Goal: Contribute content: Add original content to the website for others to see

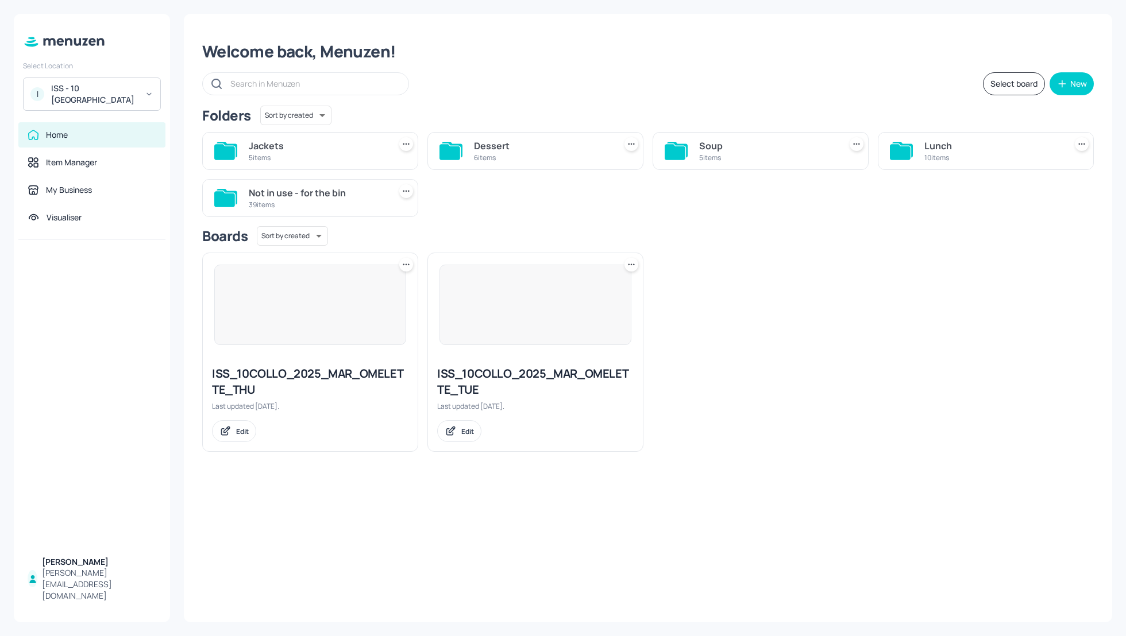
click at [689, 72] on div "Select board New" at bounding box center [647, 83] width 891 height 23
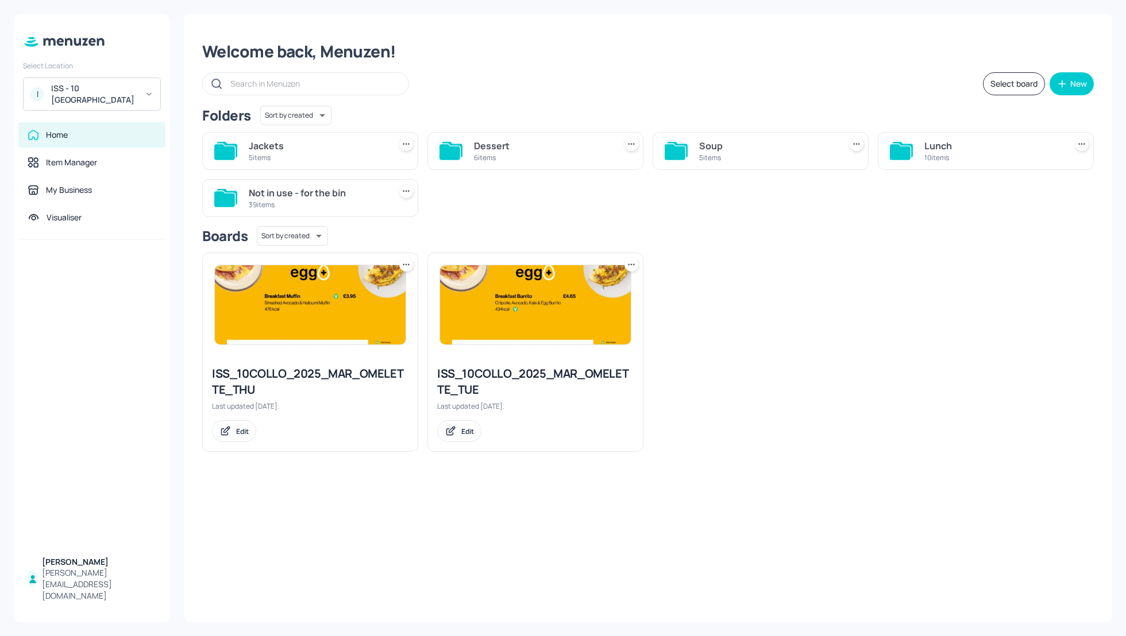
click at [660, 52] on div "Welcome back, Menuzen!" at bounding box center [647, 51] width 891 height 21
click at [689, 52] on div "Welcome back, Menuzen!" at bounding box center [647, 51] width 891 height 21
click at [675, 52] on div "Welcome back, Menuzen!" at bounding box center [647, 51] width 891 height 21
click at [694, 59] on div "Welcome back, Menuzen!" at bounding box center [647, 51] width 891 height 21
click at [672, 64] on div "Welcome back, Menuzen! Select board New Folders Sort by created id ​ Jackets 5 …" at bounding box center [648, 318] width 928 height 609
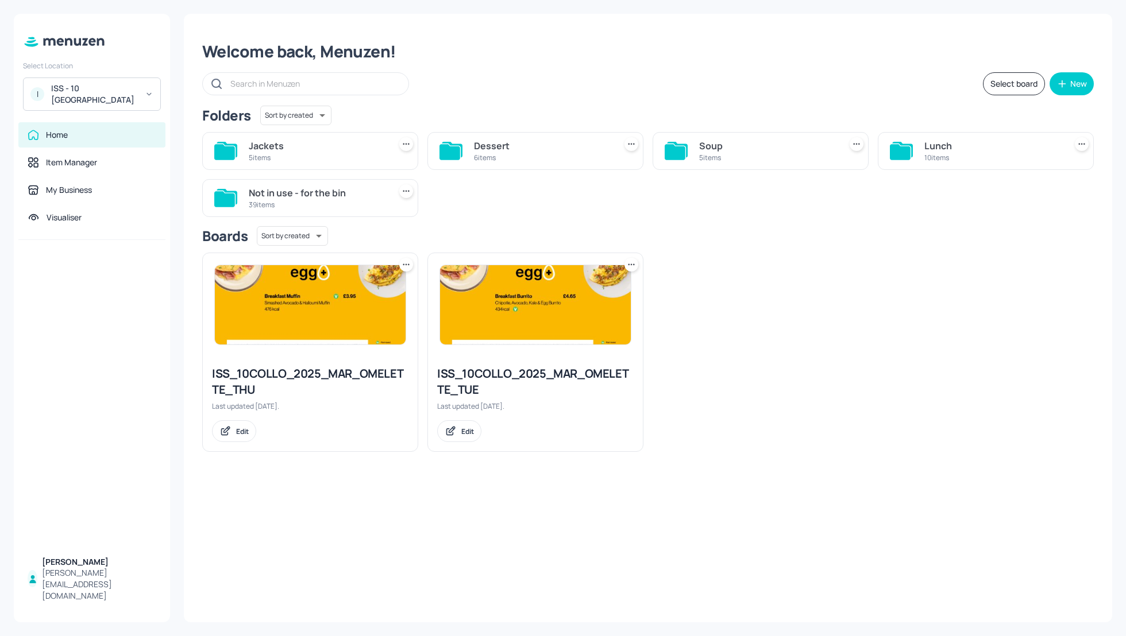
click at [697, 68] on div "Welcome back, Menuzen! Select board New Folders Sort by created id ​ Jackets 5 …" at bounding box center [648, 318] width 928 height 609
click at [669, 72] on div "Select board New" at bounding box center [647, 83] width 891 height 23
click at [692, 82] on div "Select board New" at bounding box center [647, 83] width 891 height 23
click at [665, 71] on div "Welcome back, Menuzen! Select board New Folders Sort by created id ​ Jackets 5 …" at bounding box center [648, 318] width 928 height 609
click at [679, 76] on div "Select board New" at bounding box center [647, 83] width 891 height 23
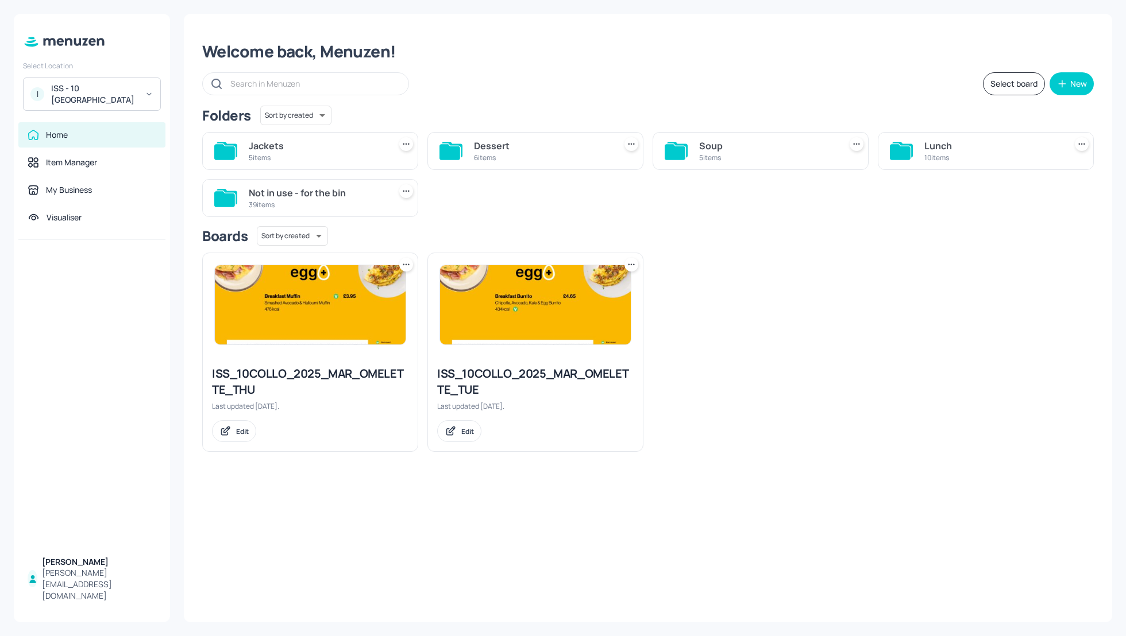
click at [685, 82] on div "Select board New" at bounding box center [647, 83] width 891 height 23
click at [666, 76] on div "Select board New" at bounding box center [647, 83] width 891 height 23
click at [675, 62] on div "Welcome back, Menuzen! Select board New Folders Sort by created id ​ Jackets 5 …" at bounding box center [648, 318] width 928 height 609
click at [283, 374] on div "ISS_10COLLO_2025_MAR_OMELETTE_THU" at bounding box center [310, 382] width 196 height 32
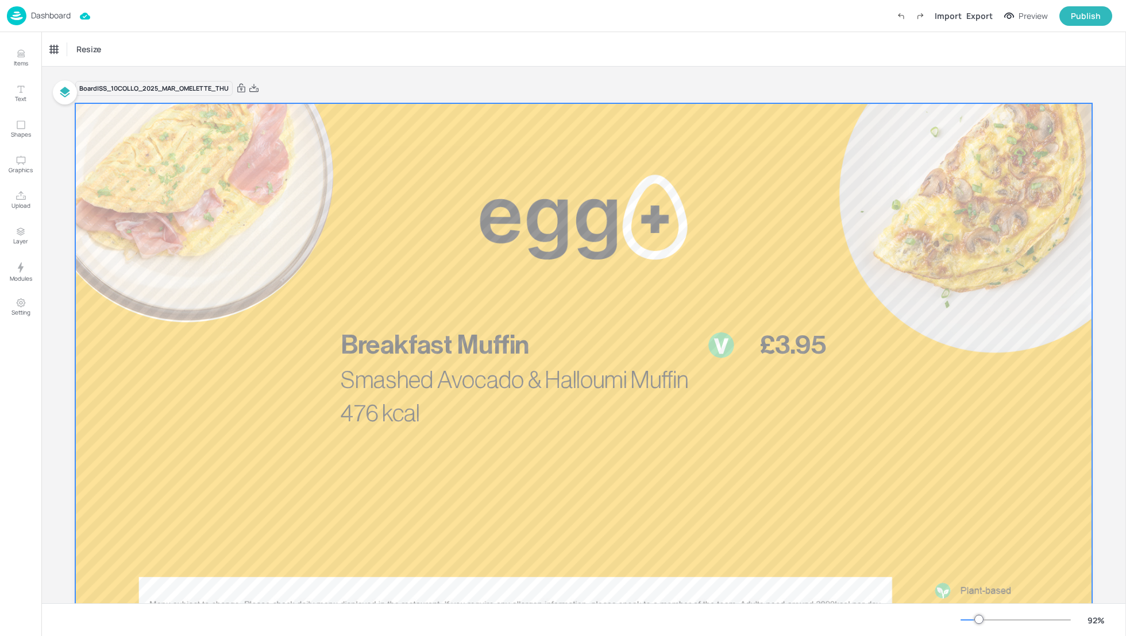
click at [511, 407] on div "Smashed Avocado & Halloumi Muffin 476 kcal £3.95 Breakfast Muffin" at bounding box center [584, 379] width 486 height 104
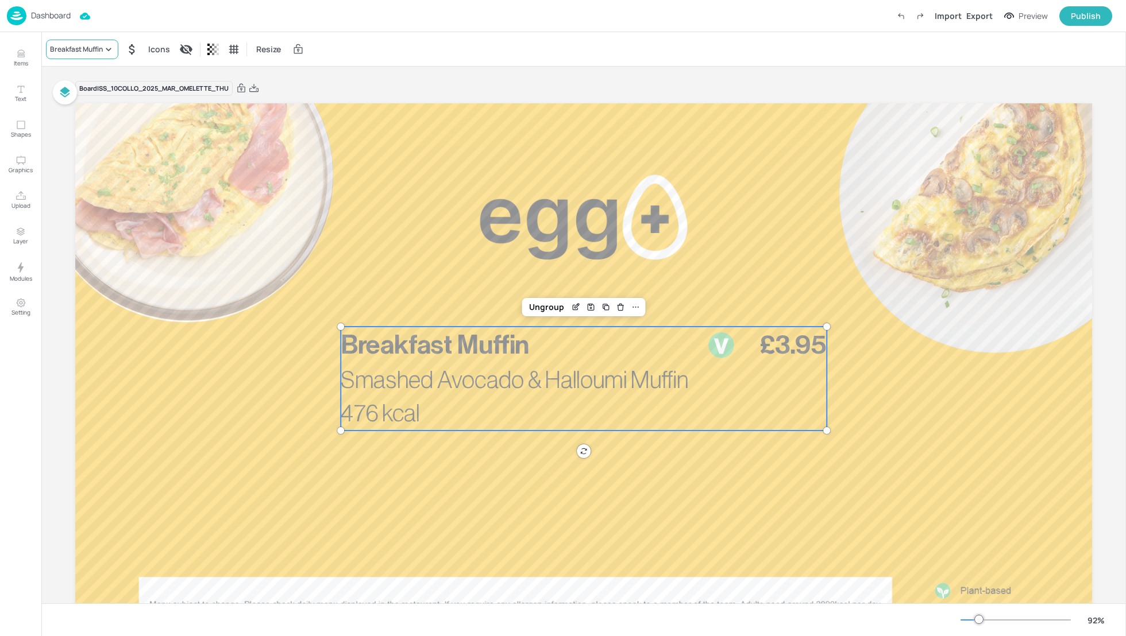
click at [97, 48] on div "Breakfast Muffin" at bounding box center [76, 49] width 53 height 10
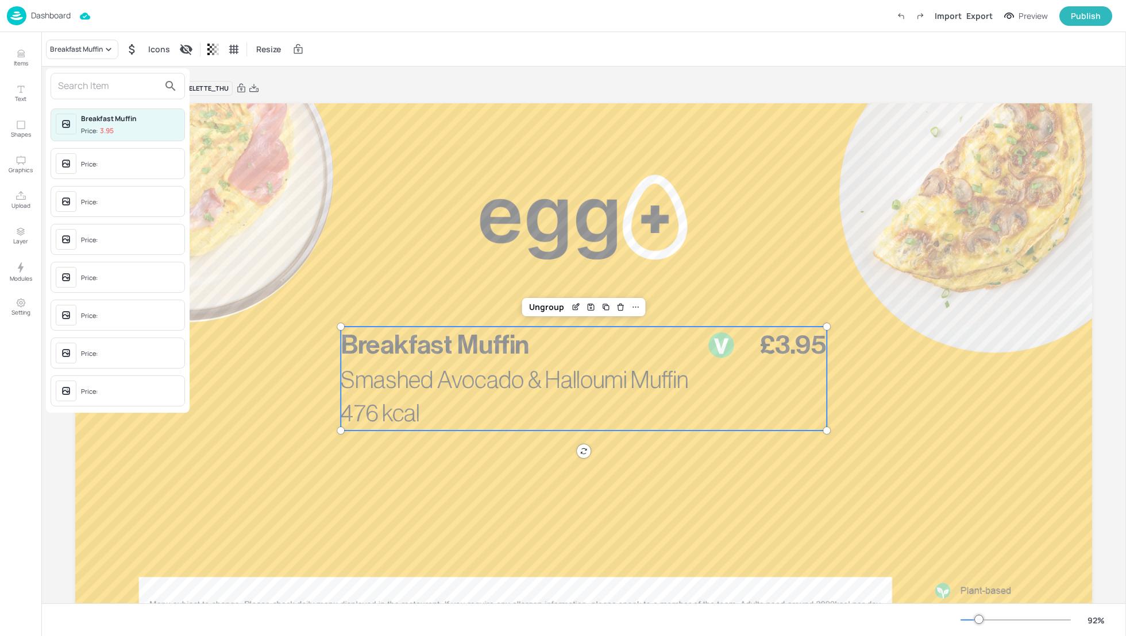
click at [98, 92] on input "text" at bounding box center [108, 86] width 101 height 18
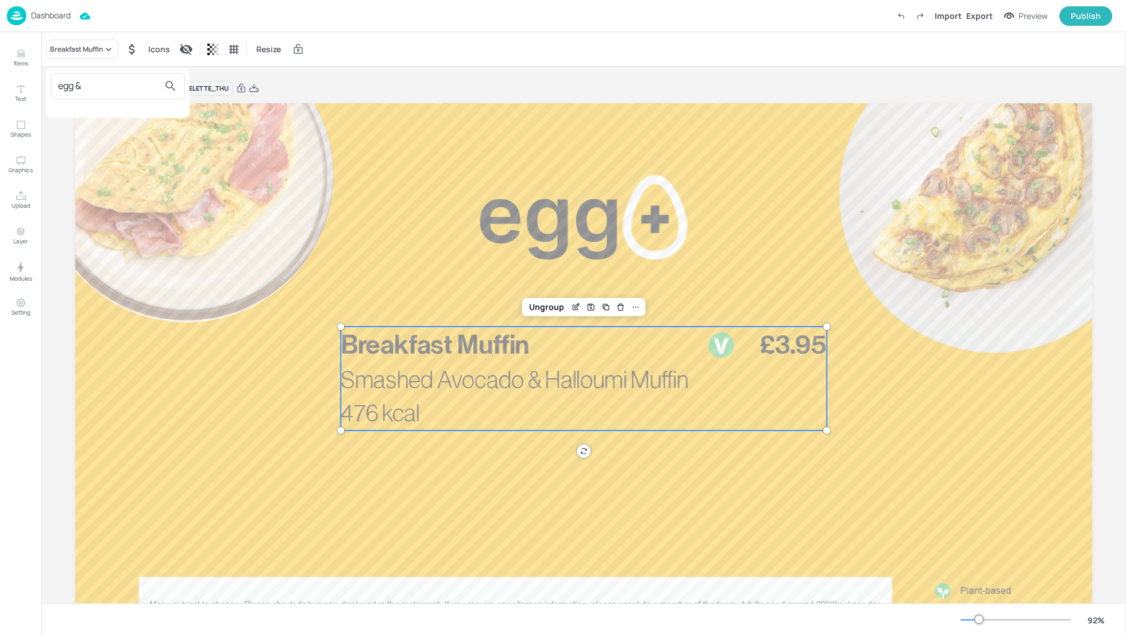
type input "egg &"
click at [403, 91] on div at bounding box center [563, 318] width 1126 height 636
click at [377, 43] on div "Breakfast Muffin Icons Resize" at bounding box center [583, 49] width 1084 height 34
click at [443, 362] on p "Breakfast Muffin" at bounding box center [505, 345] width 328 height 37
click at [20, 63] on p "Items" at bounding box center [21, 63] width 14 height 8
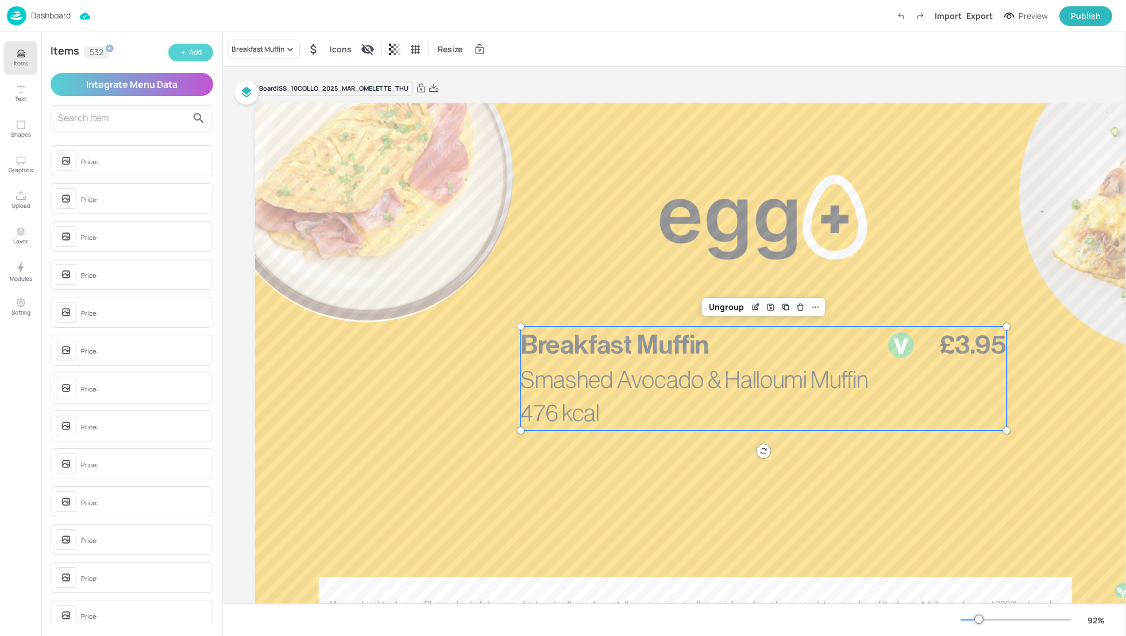
click at [196, 51] on div "Add" at bounding box center [195, 52] width 13 height 11
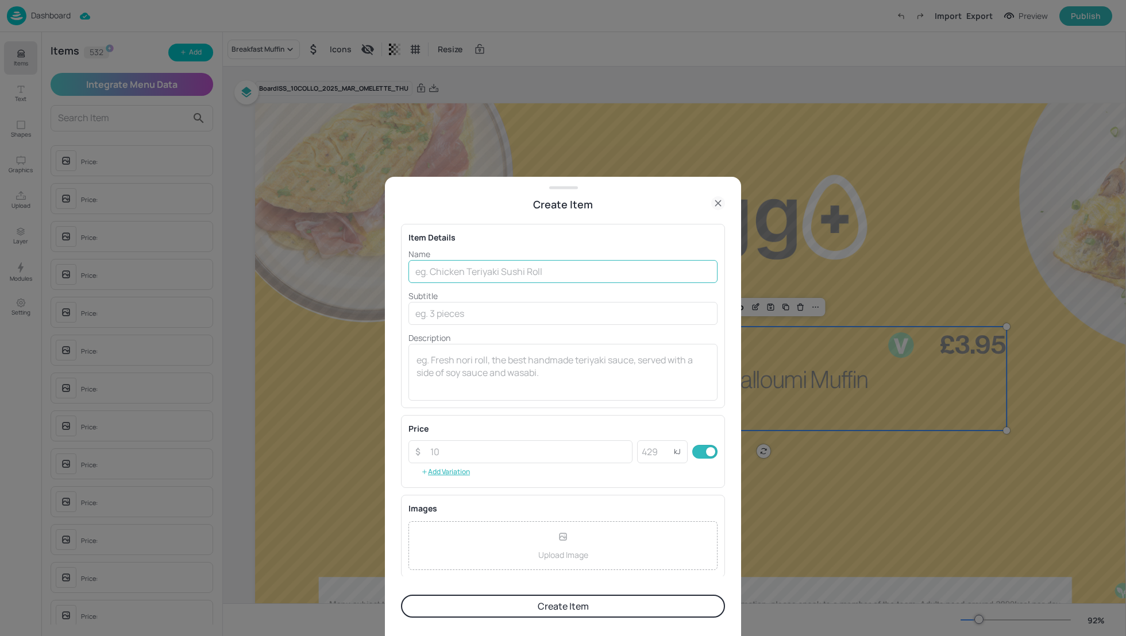
click at [468, 278] on input "text" at bounding box center [562, 271] width 309 height 23
click at [455, 272] on input "text" at bounding box center [562, 271] width 309 height 23
click at [466, 271] on input "text" at bounding box center [562, 271] width 309 height 23
click at [467, 271] on input "text" at bounding box center [562, 271] width 309 height 23
click at [483, 276] on input "text" at bounding box center [562, 271] width 309 height 23
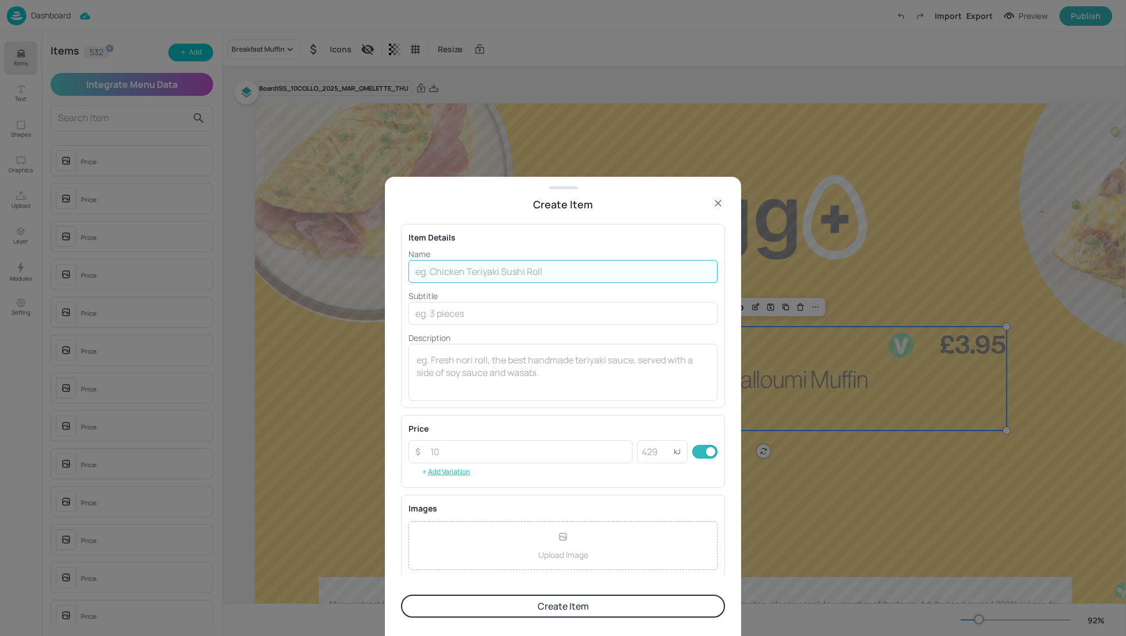
click at [469, 275] on input "text" at bounding box center [562, 271] width 309 height 23
click at [449, 275] on input "text" at bounding box center [562, 271] width 309 height 23
click at [448, 275] on input "text" at bounding box center [562, 271] width 309 height 23
click at [447, 275] on input "text" at bounding box center [562, 271] width 309 height 23
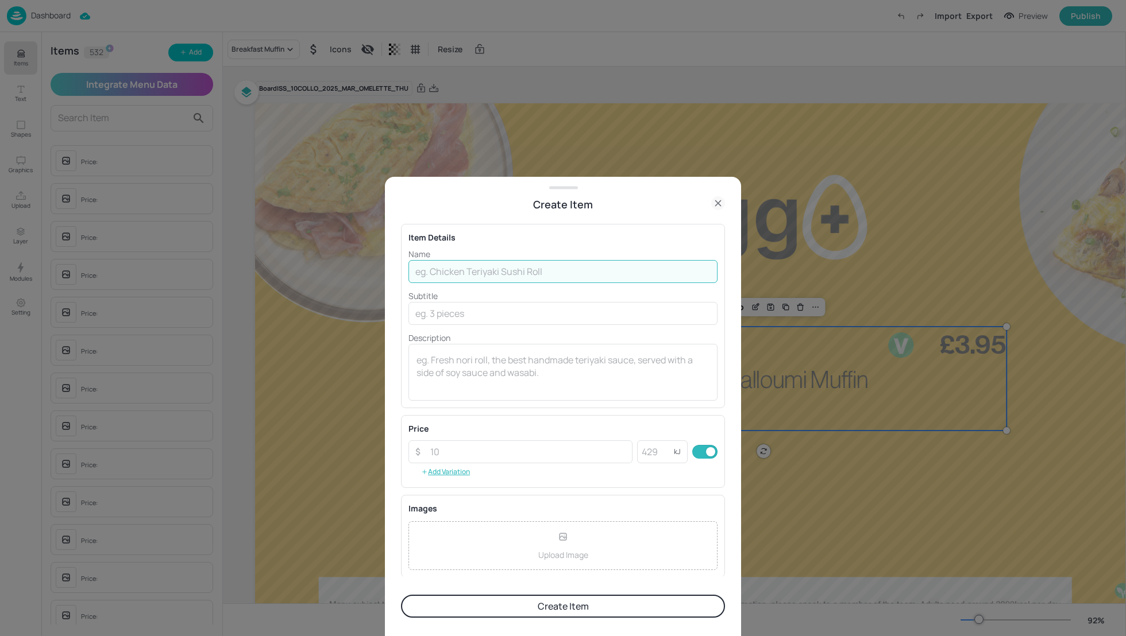
click at [435, 268] on input "text" at bounding box center [562, 271] width 309 height 23
click at [445, 268] on input "text" at bounding box center [562, 271] width 309 height 23
click at [441, 268] on input "text" at bounding box center [562, 271] width 309 height 23
paste input "Egg & Avocado burrito"
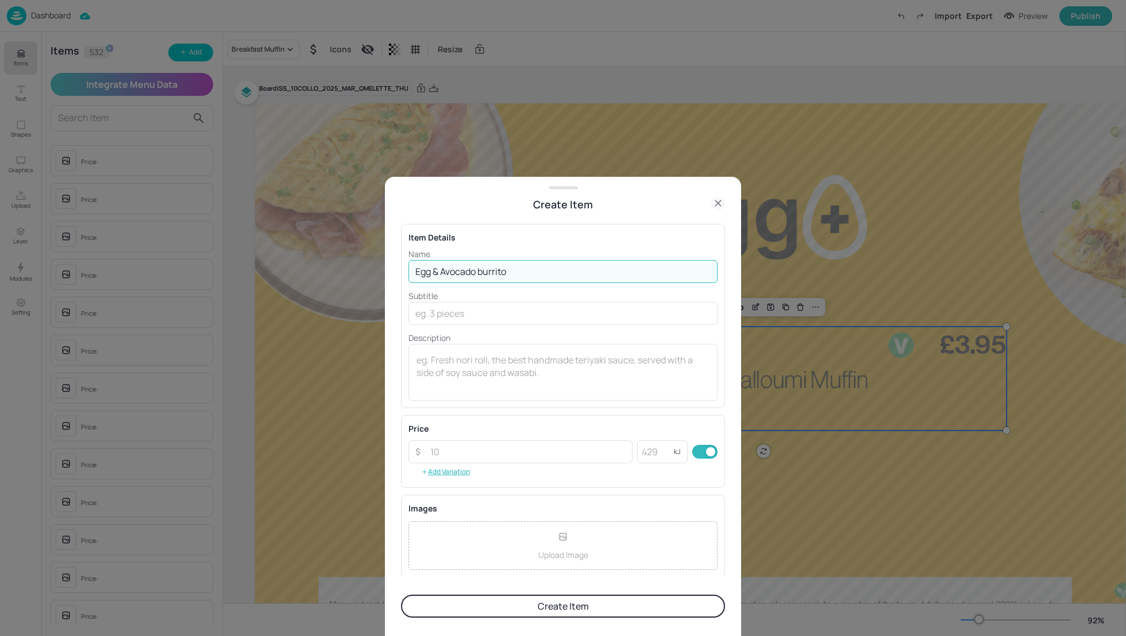
type input "Egg & Avocado burrito"
click at [520, 248] on p "Name" at bounding box center [562, 254] width 309 height 12
click at [536, 272] on input "Egg & Avocado burrito" at bounding box center [562, 271] width 309 height 23
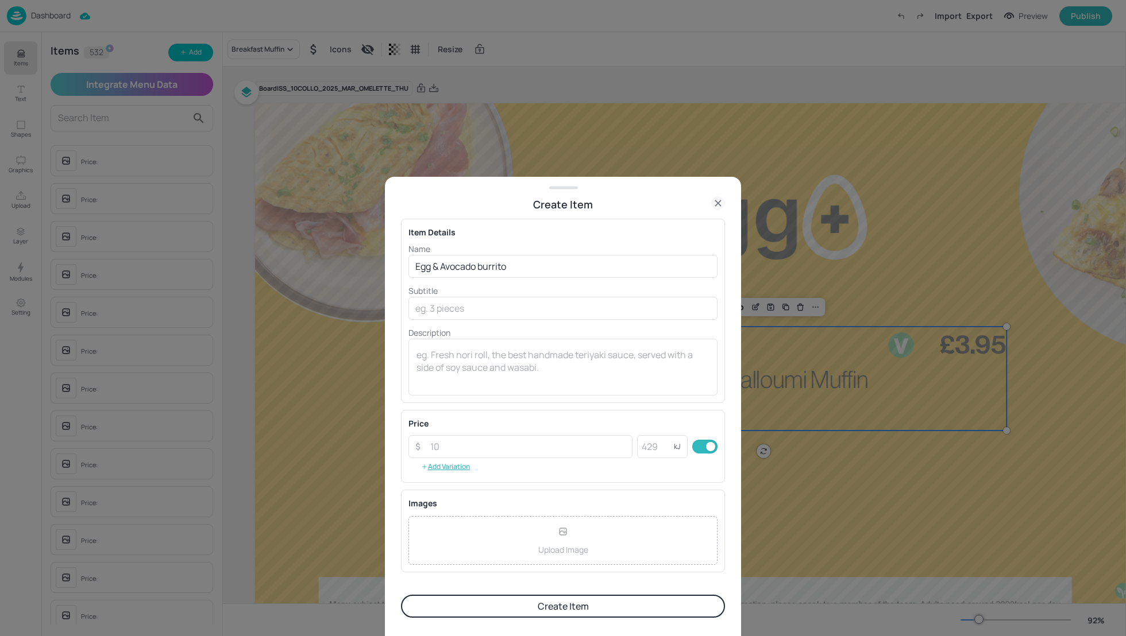
scroll to position [7, 0]
click at [457, 446] on input "number" at bounding box center [527, 445] width 209 height 23
type input "3.95"
click at [439, 543] on div at bounding box center [432, 545] width 49 height 52
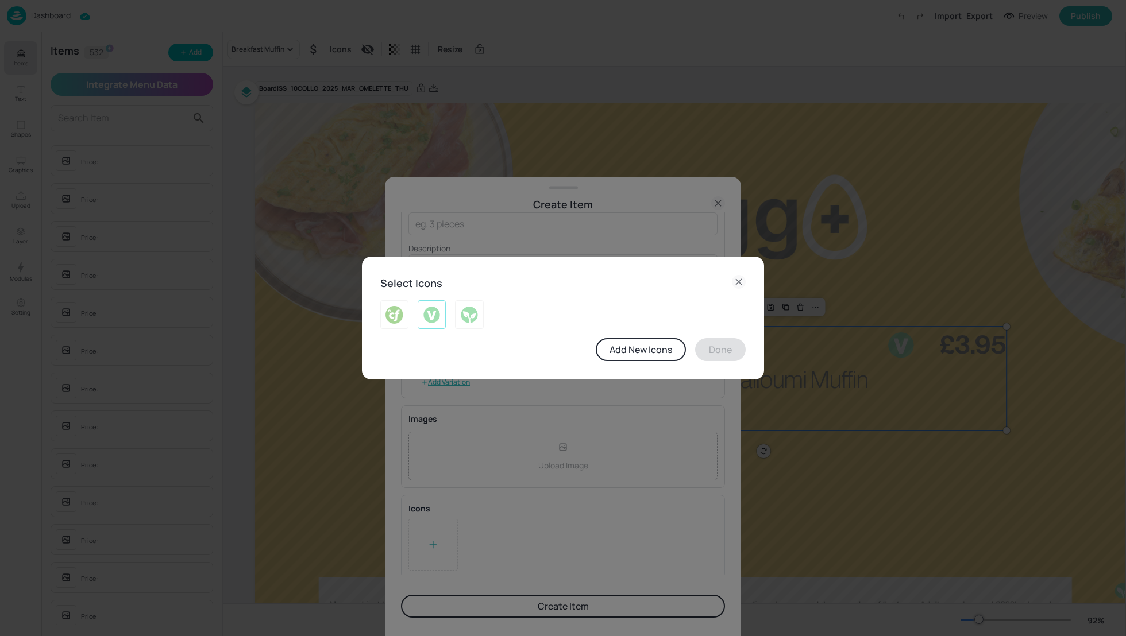
click at [430, 319] on img at bounding box center [432, 315] width 18 height 18
click at [729, 354] on button "Done" at bounding box center [720, 349] width 51 height 23
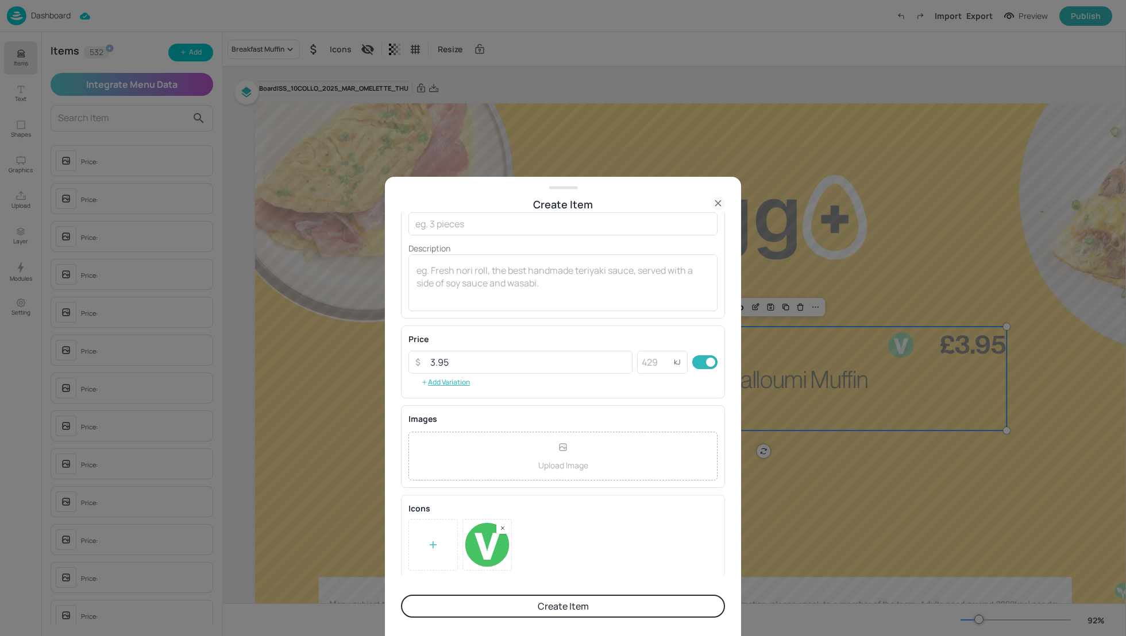
scroll to position [0, 0]
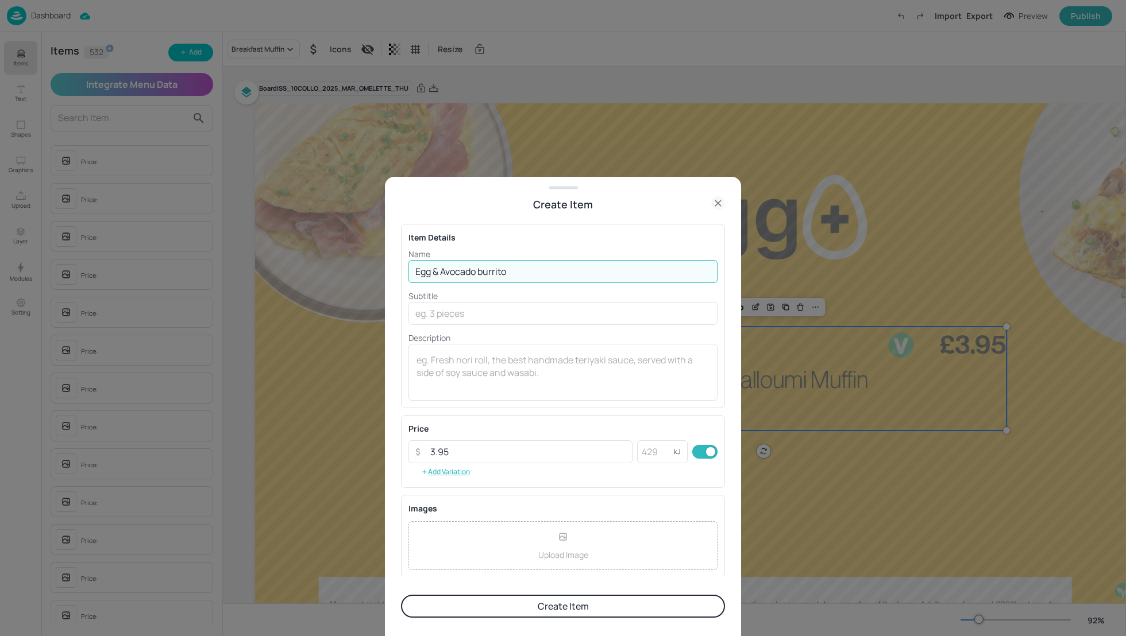
drag, startPoint x: 478, startPoint y: 270, endPoint x: 384, endPoint y: 270, distance: 94.2
click at [383, 271] on div "Create Item Item Details Name Egg & Avocado burrito ​ Subtitle ​ Description x …" at bounding box center [563, 318] width 1126 height 636
click at [462, 268] on input "Breakfast burrito" at bounding box center [562, 271] width 309 height 23
type input "Breakfast Burrito"
click at [451, 310] on input "text" at bounding box center [562, 313] width 309 height 23
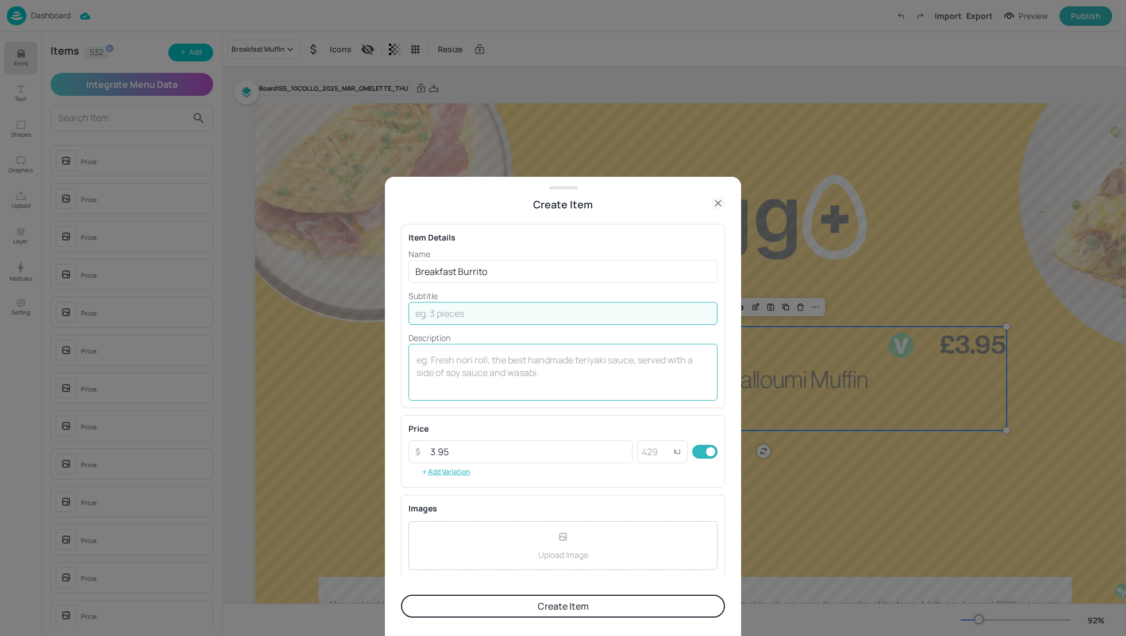
click at [449, 364] on textarea at bounding box center [562, 373] width 293 height 38
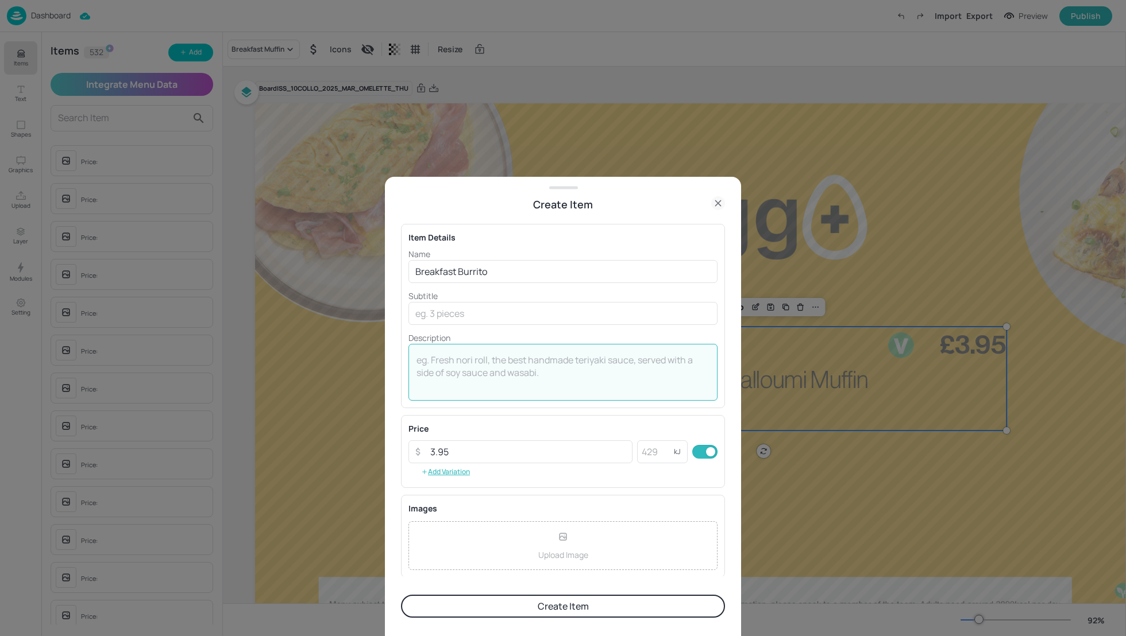
click at [442, 361] on textarea at bounding box center [562, 373] width 293 height 38
paste textarea "Egg & Avocado burrito"
type textarea "Egg & Avocado burrito"
click at [598, 613] on button "Create Item" at bounding box center [563, 606] width 324 height 23
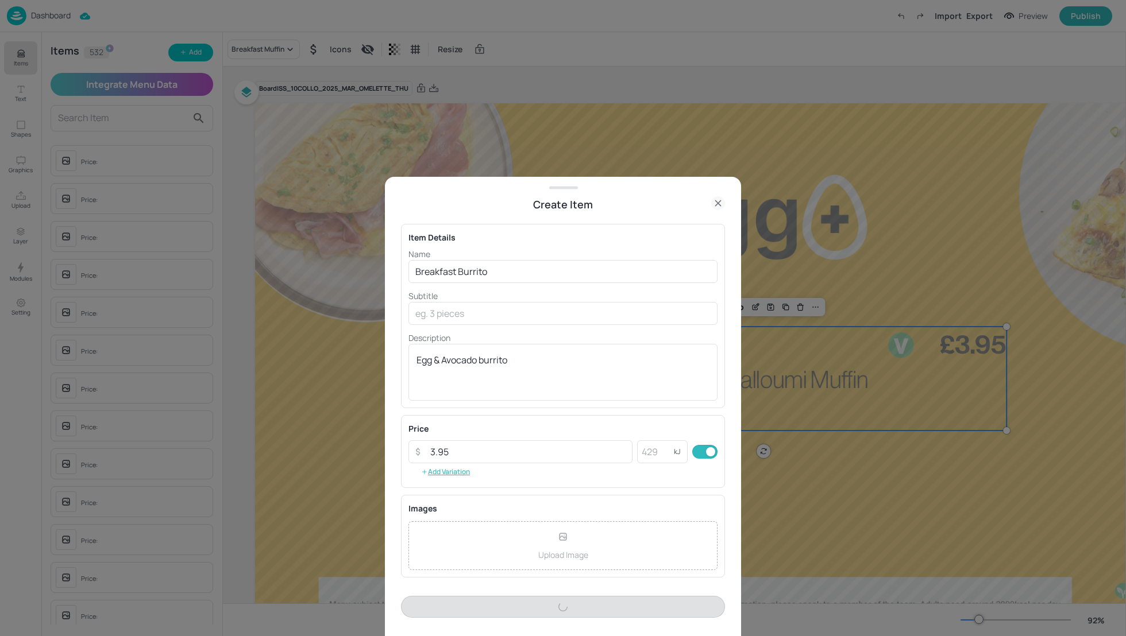
click at [480, 487] on div "Price ​ 3.95 ​ kJ ​ Add Variation" at bounding box center [563, 451] width 324 height 73
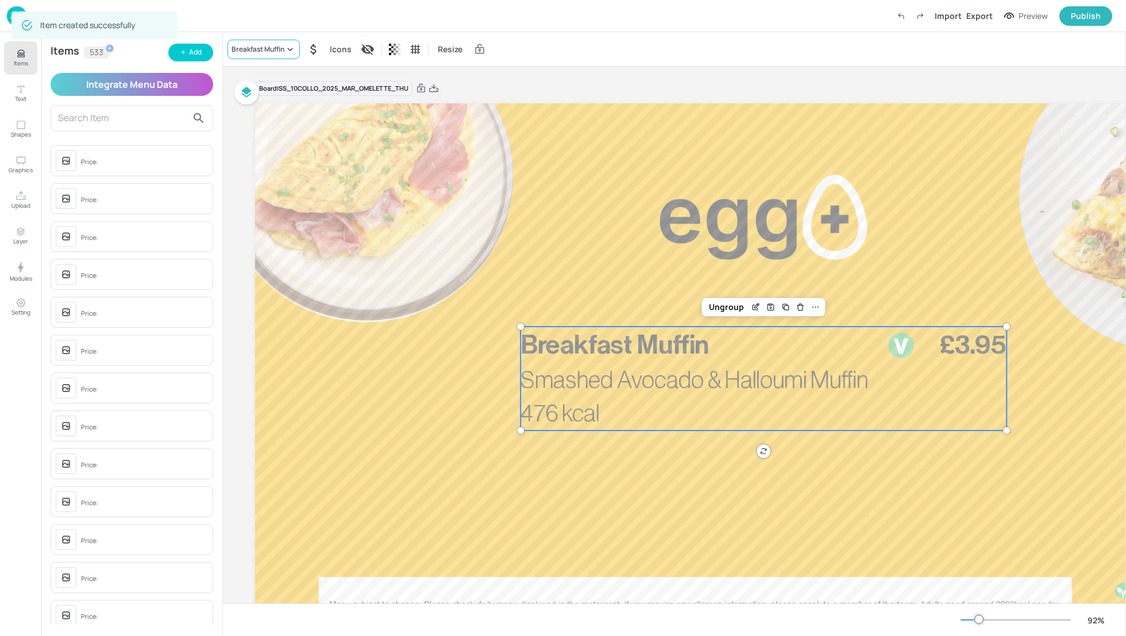
click at [249, 49] on div "Breakfast Muffin" at bounding box center [257, 49] width 53 height 10
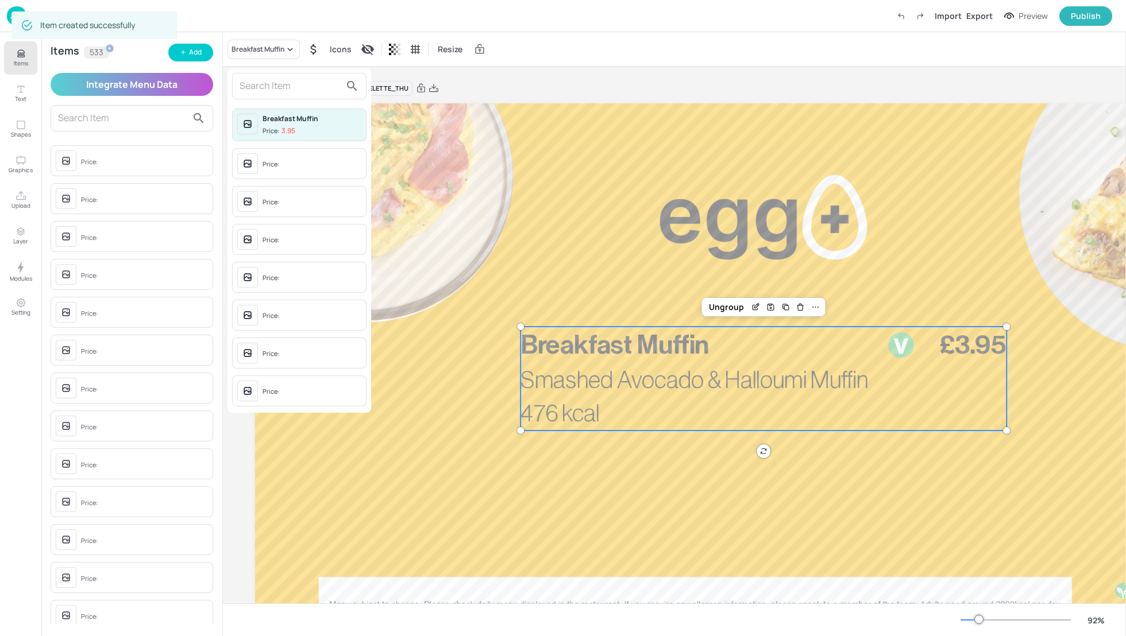
click at [257, 92] on input "text" at bounding box center [290, 86] width 101 height 18
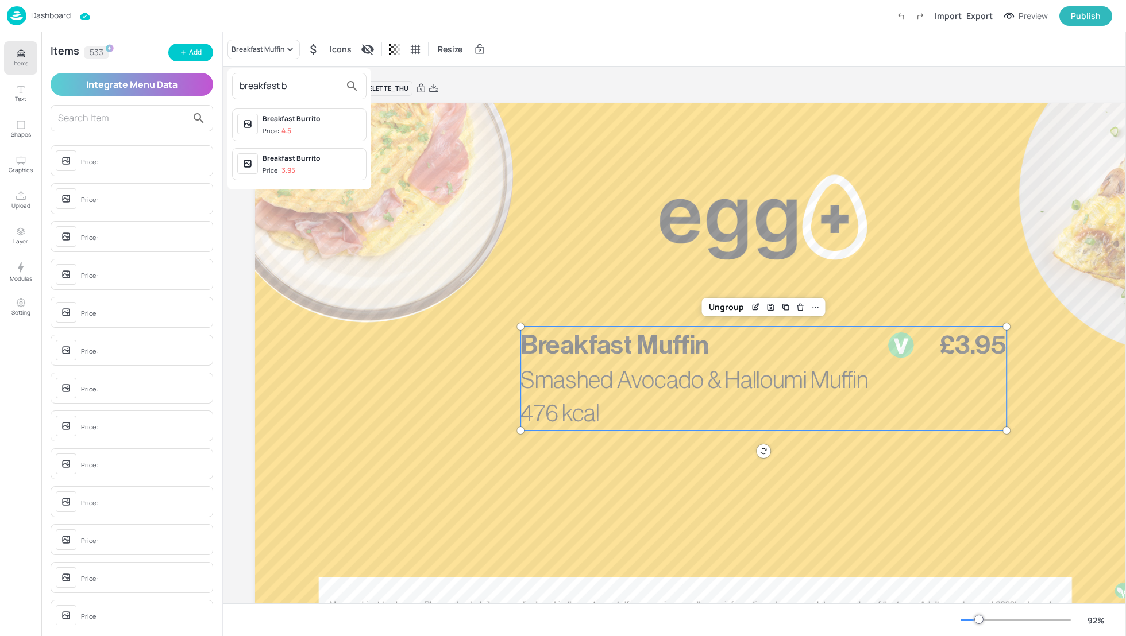
type input "breakfast b"
click at [291, 128] on p "4.5" at bounding box center [286, 131] width 10 height 8
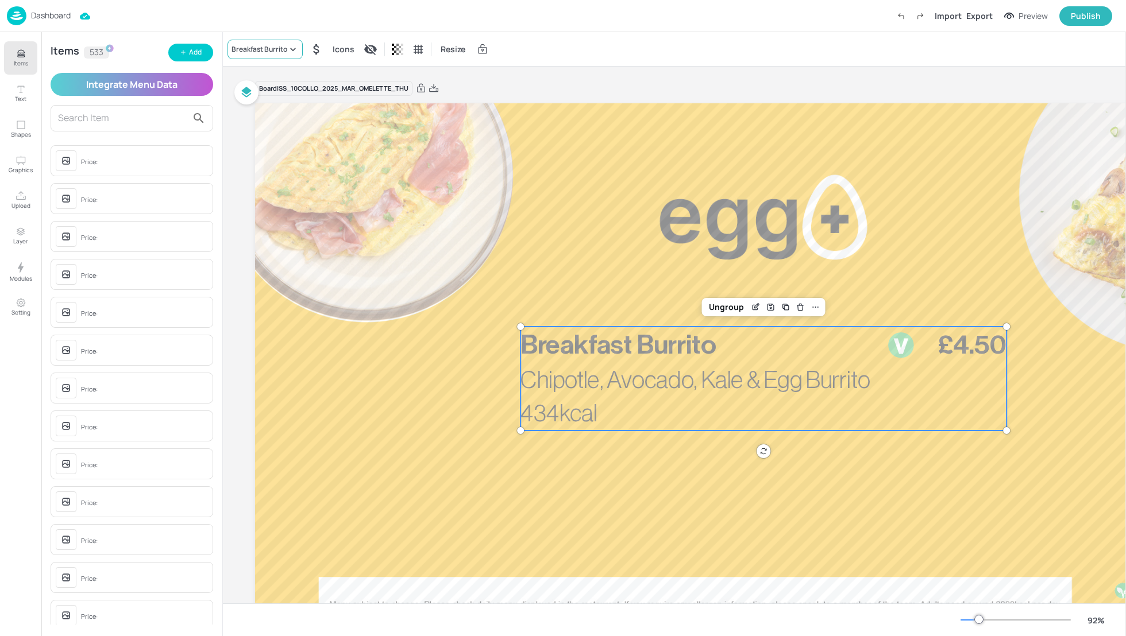
click at [254, 53] on div "Breakfast Burrito" at bounding box center [259, 49] width 56 height 10
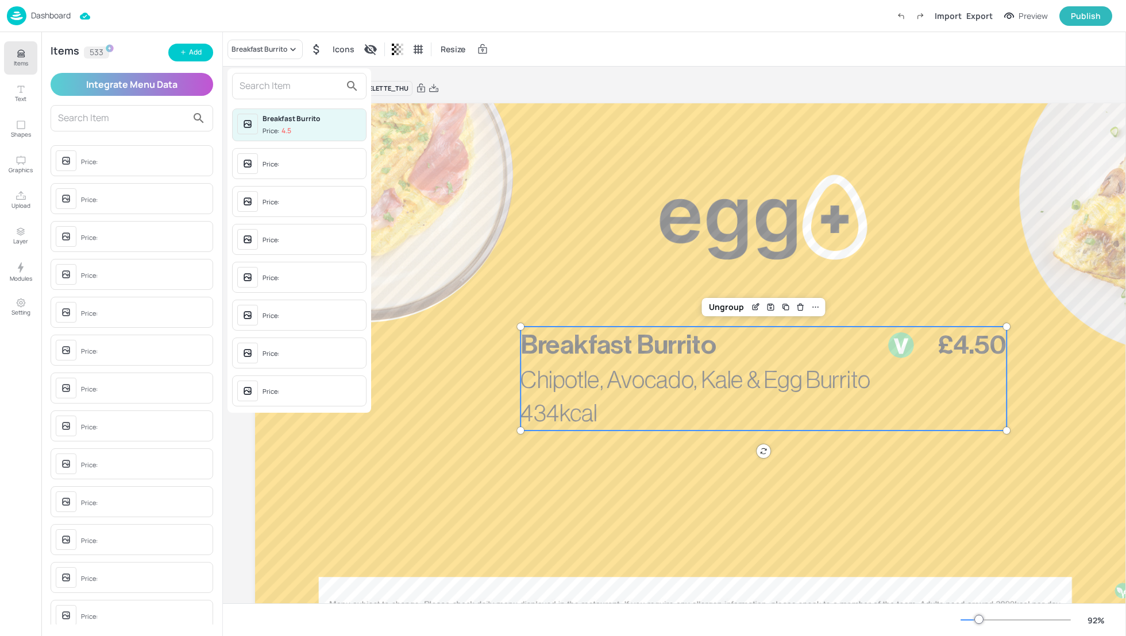
click at [254, 85] on input "text" at bounding box center [290, 86] width 101 height 18
type input "b"
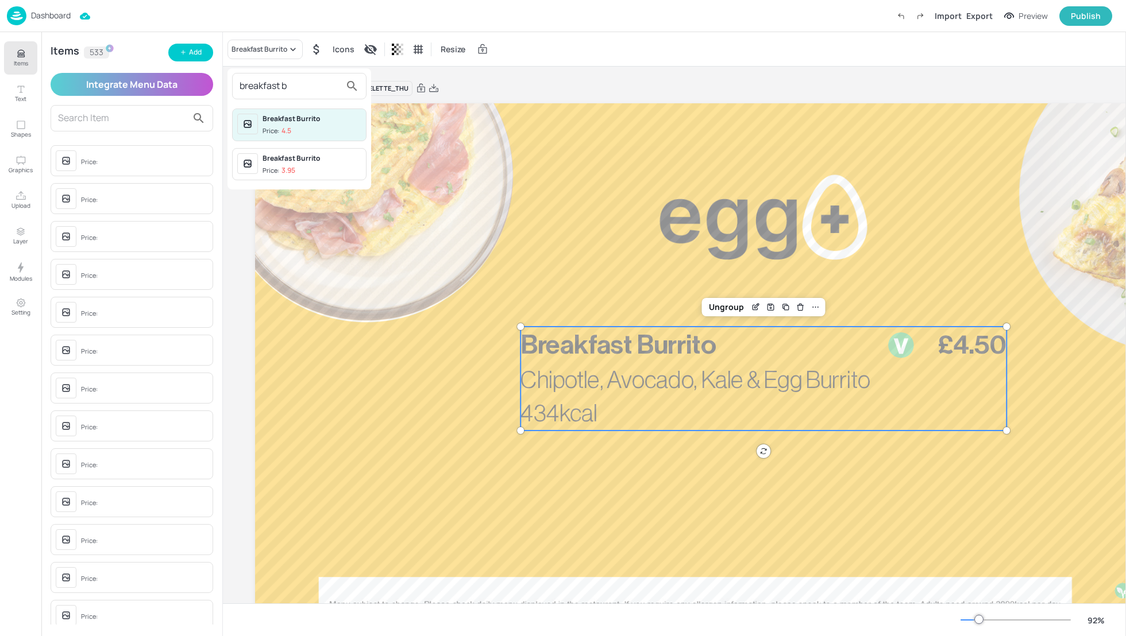
type input "breakfast b"
click at [276, 158] on div "Breakfast Burrito" at bounding box center [311, 158] width 99 height 10
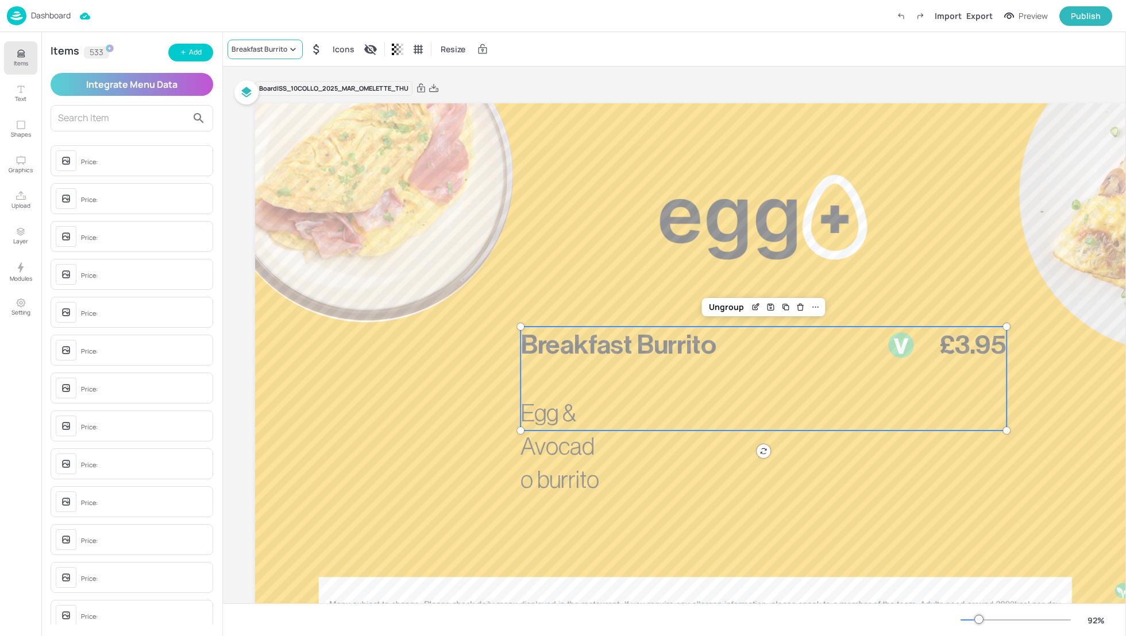
click at [277, 53] on div "Breakfast Burrito" at bounding box center [259, 49] width 56 height 10
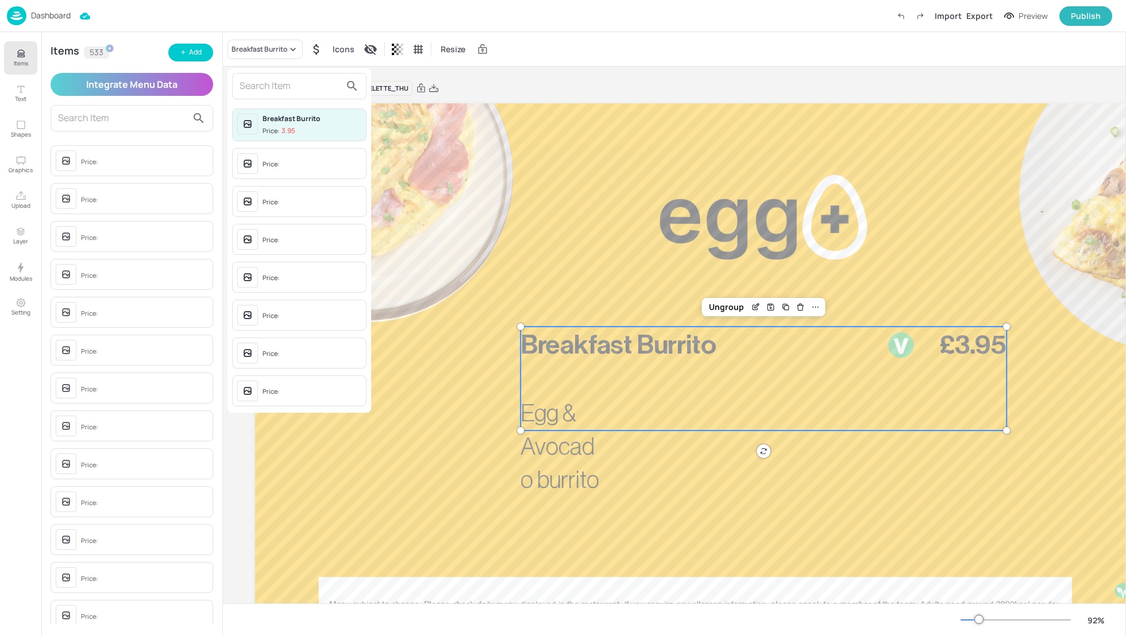
click at [271, 82] on input "text" at bounding box center [290, 86] width 101 height 18
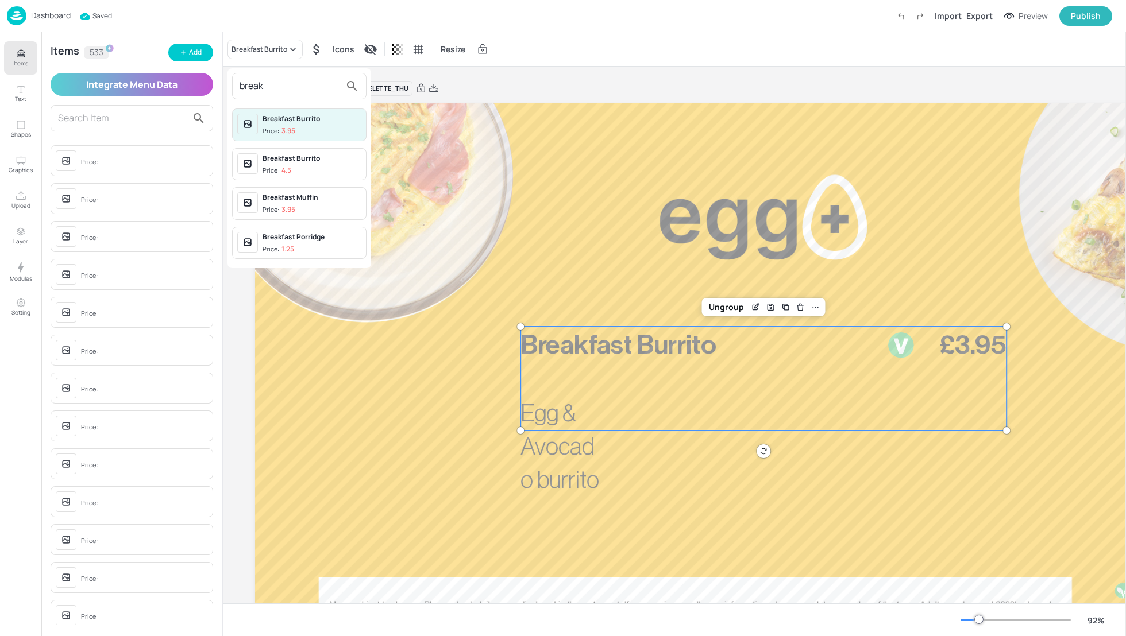
type input "break"
click at [297, 160] on div "Breakfast Burrito" at bounding box center [311, 158] width 99 height 10
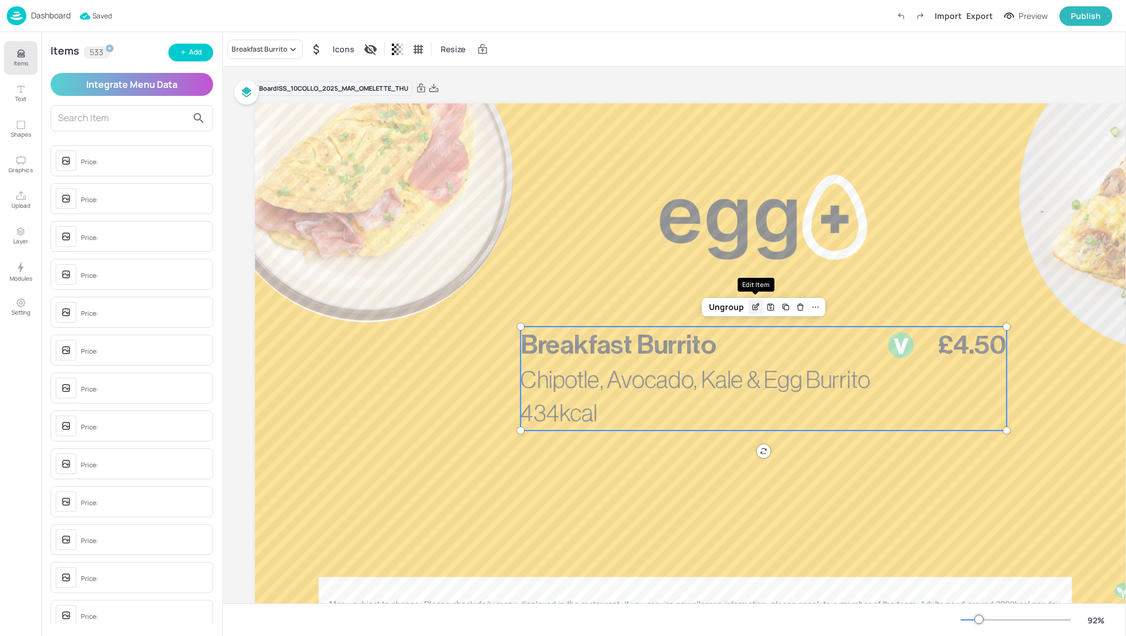
click at [758, 307] on icon "Edit Item" at bounding box center [756, 307] width 10 height 9
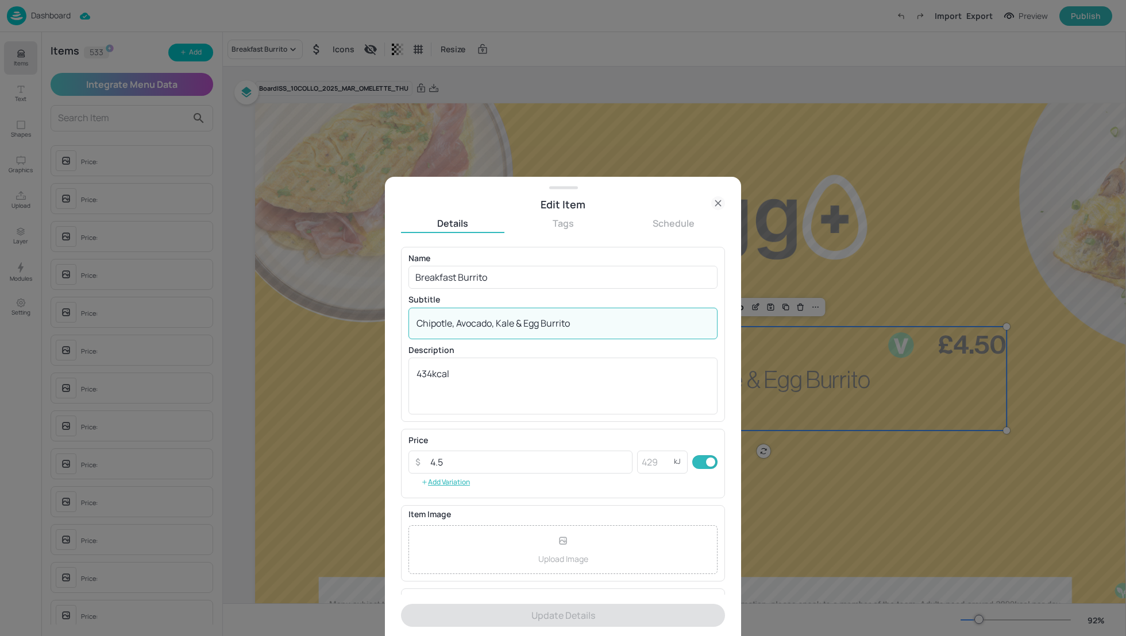
drag, startPoint x: 456, startPoint y: 323, endPoint x: 400, endPoint y: 323, distance: 55.7
click at [400, 323] on div "Edit Item Details Tags Schedule Name Breakfast Burrito ​ Subtitle Chipotle, Avo…" at bounding box center [563, 406] width 356 height 459
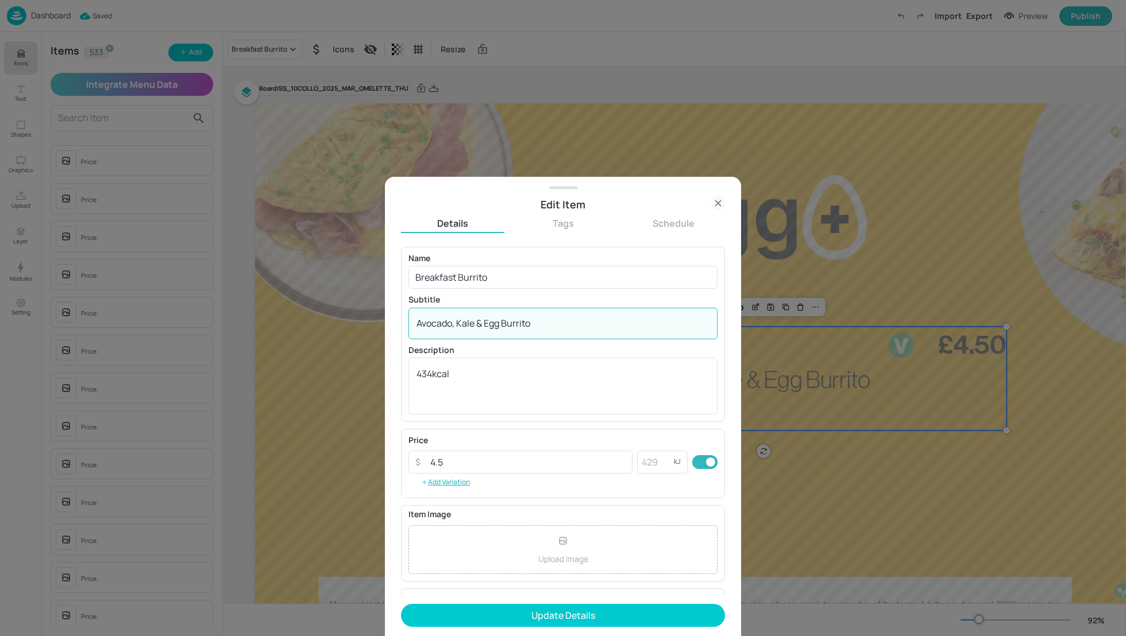
drag, startPoint x: 484, startPoint y: 323, endPoint x: 453, endPoint y: 323, distance: 30.4
click at [453, 323] on textarea "Avocado, Kale & Egg Burrito" at bounding box center [562, 323] width 293 height 13
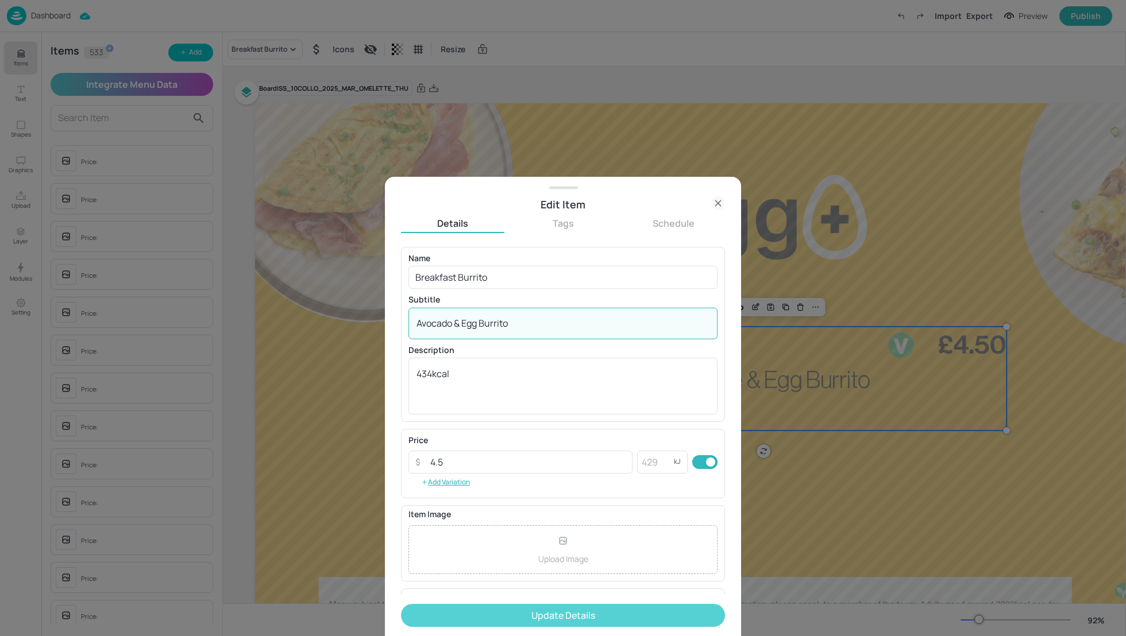
type textarea "Avocado & Egg Burrito"
click at [594, 611] on button "Update Details" at bounding box center [563, 615] width 324 height 23
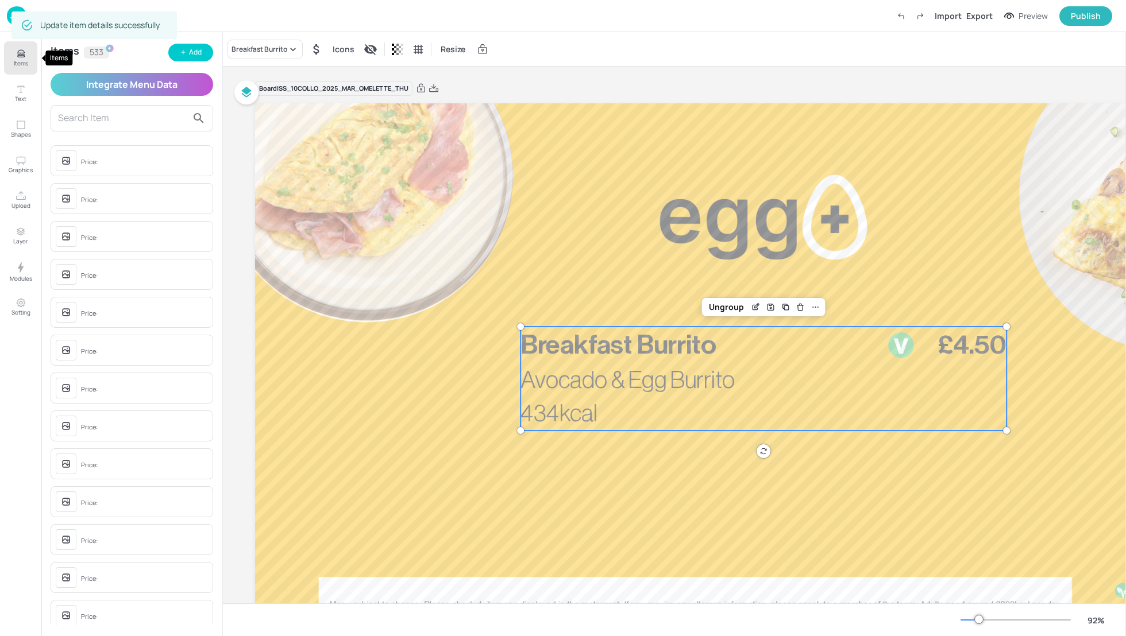
click at [25, 47] on button "Items" at bounding box center [20, 57] width 33 height 33
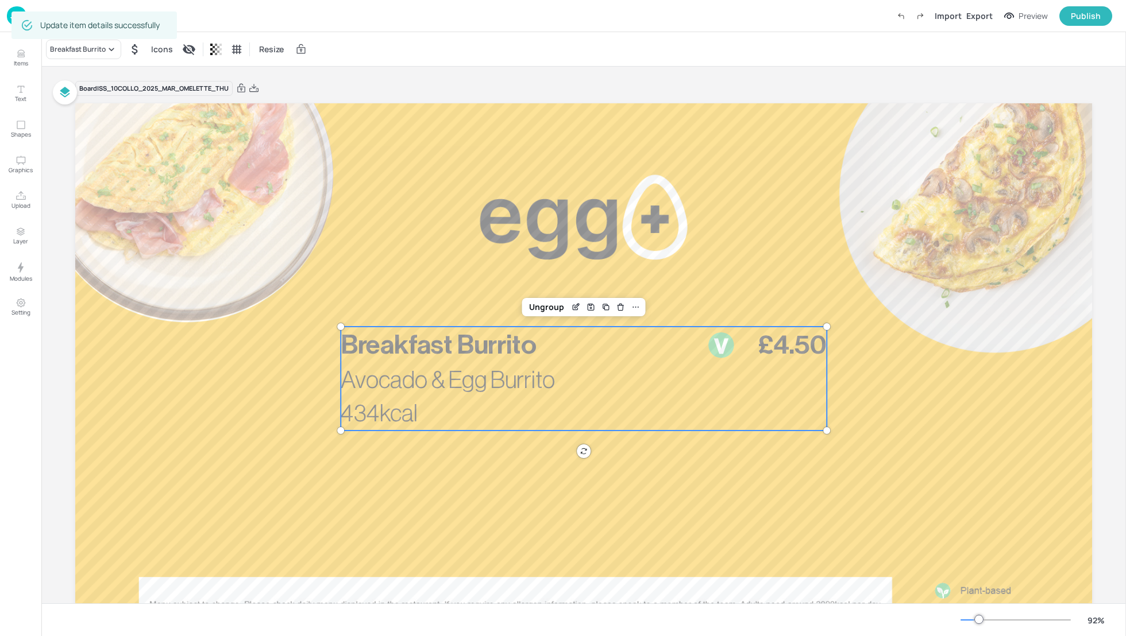
click at [836, 52] on div "Breakfast Burrito Icons Resize" at bounding box center [583, 49] width 1084 height 34
click at [977, 16] on div "Export" at bounding box center [979, 16] width 26 height 12
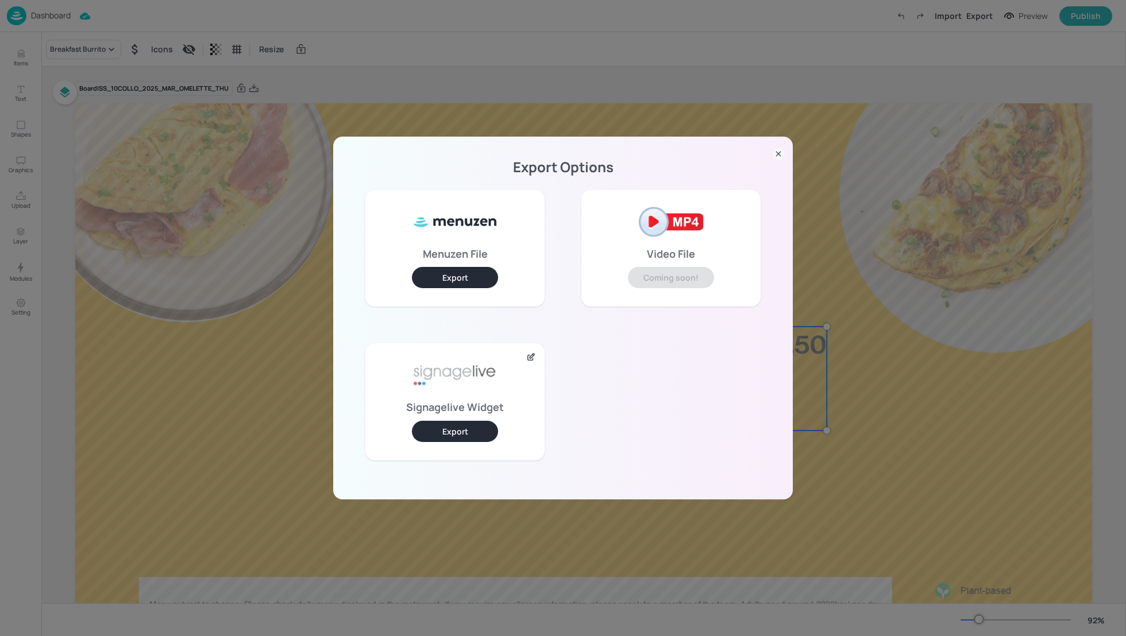
click at [453, 425] on button "Export" at bounding box center [455, 431] width 86 height 21
